Goal: Use online tool/utility: Utilize a website feature to perform a specific function

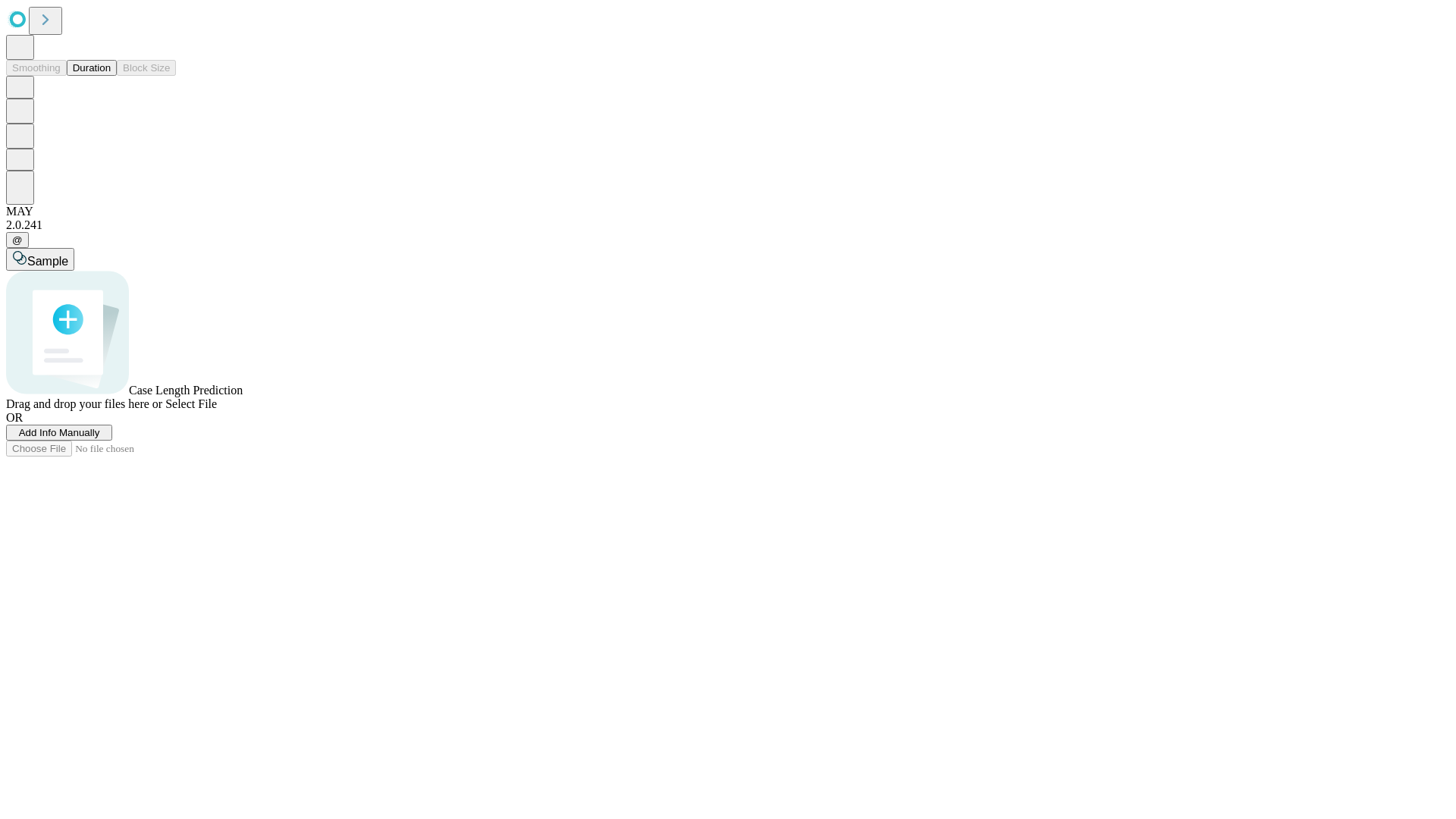
click at [110, 76] on button "Duration" at bounding box center [92, 68] width 50 height 16
click at [217, 410] on span "Select File" at bounding box center [192, 403] width 52 height 13
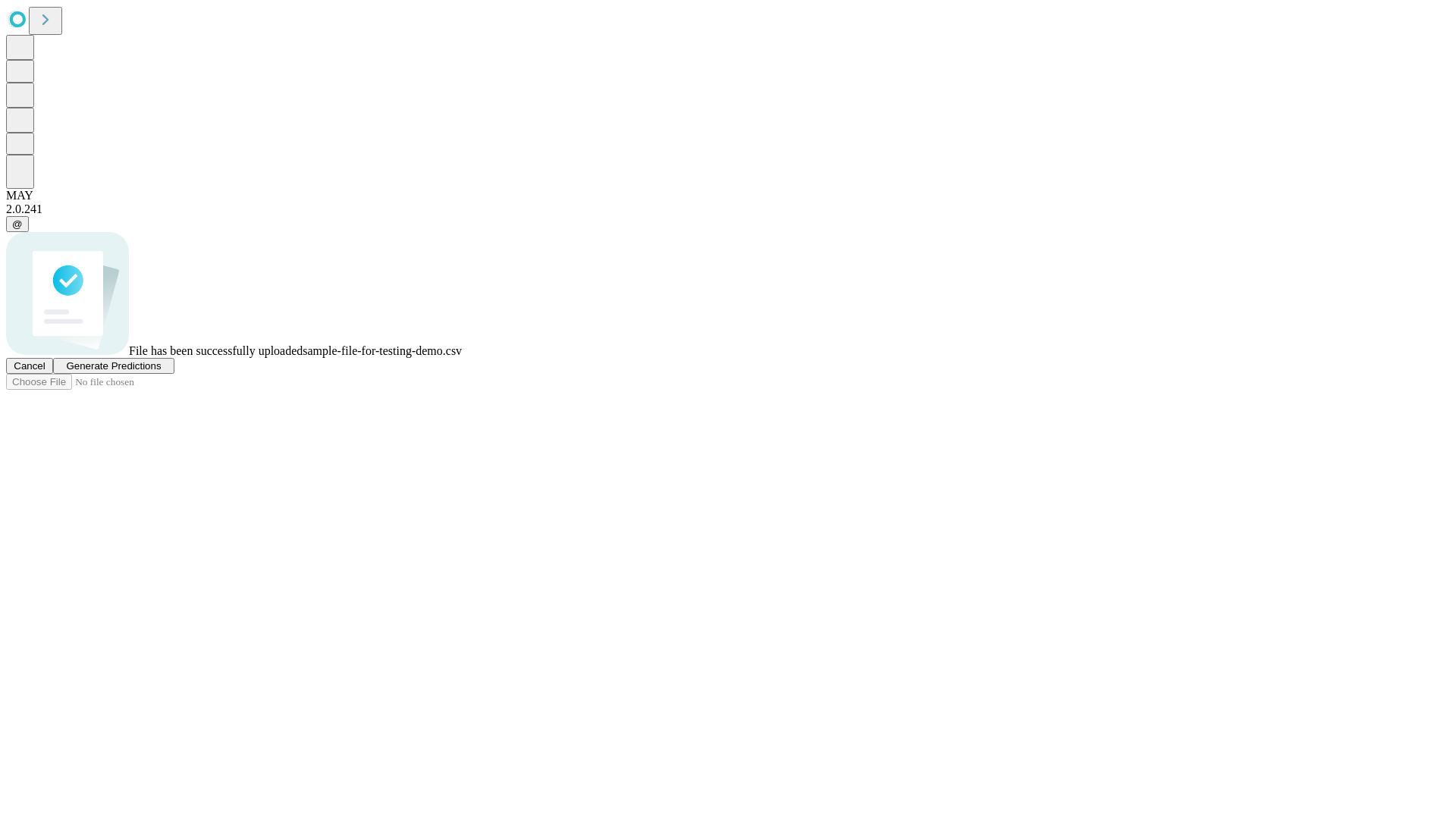
click at [161, 371] on span "Generate Predictions" at bounding box center [113, 366] width 95 height 12
